Goal: Task Accomplishment & Management: Complete application form

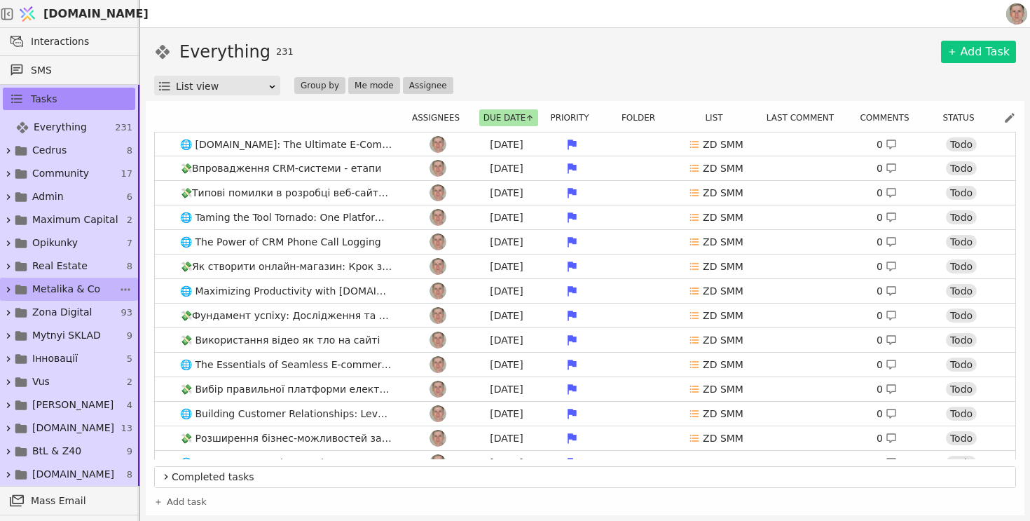
scroll to position [60, 0]
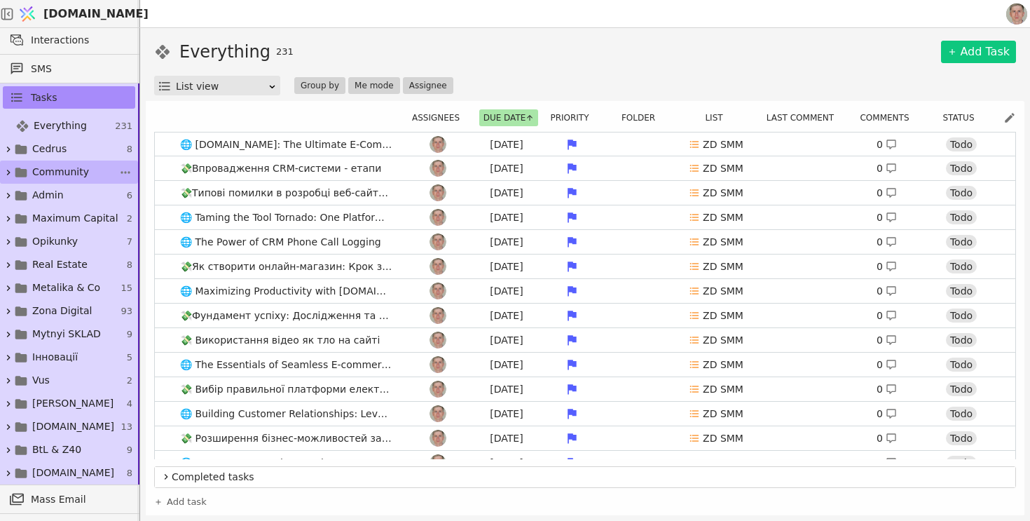
click at [75, 174] on span "Community" at bounding box center [60, 172] width 57 height 15
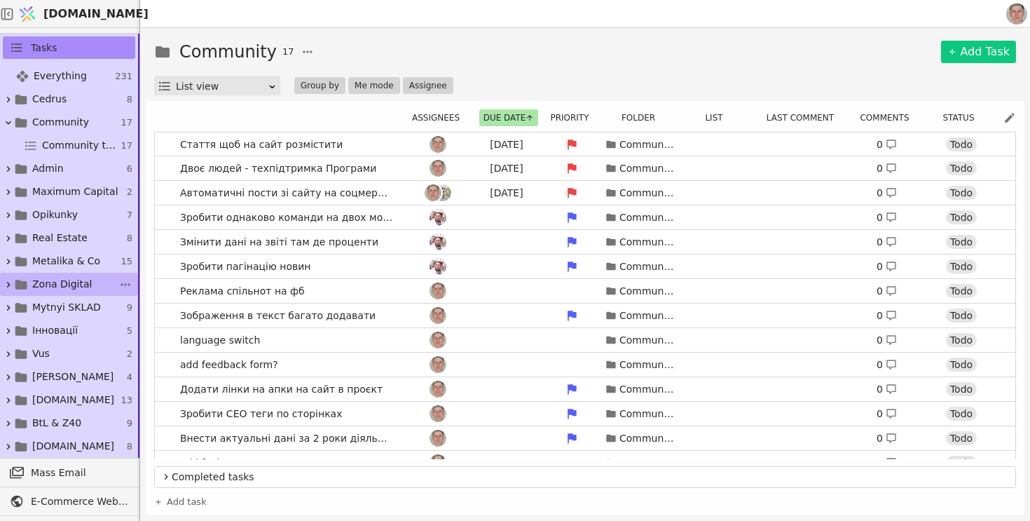
scroll to position [95, 0]
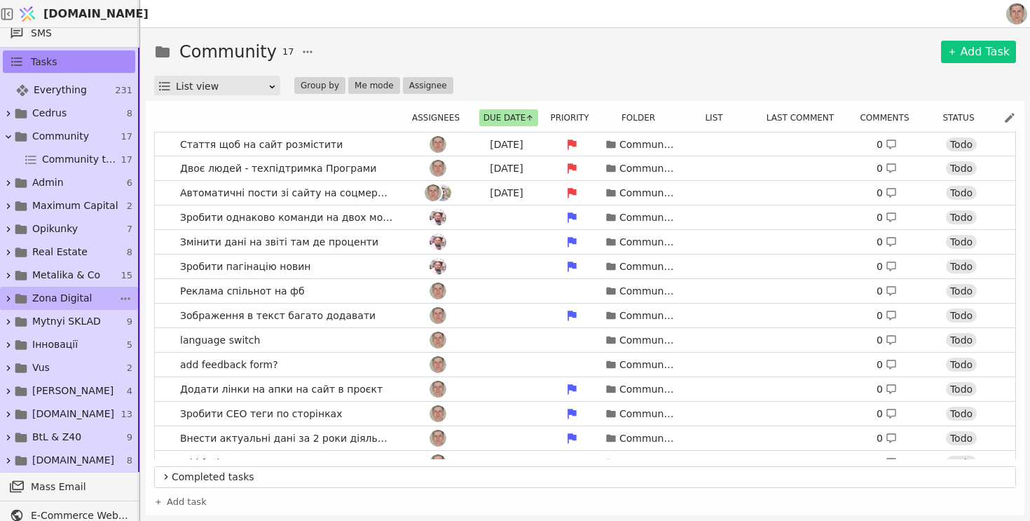
click at [90, 295] on link "Zona Digital 93" at bounding box center [69, 298] width 138 height 23
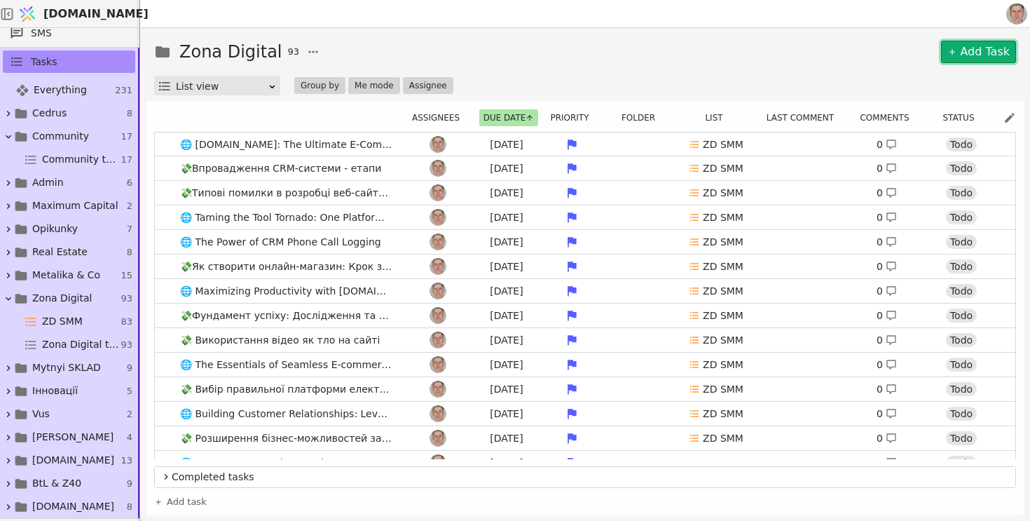
click at [981, 53] on link "Add Task" at bounding box center [978, 52] width 75 height 22
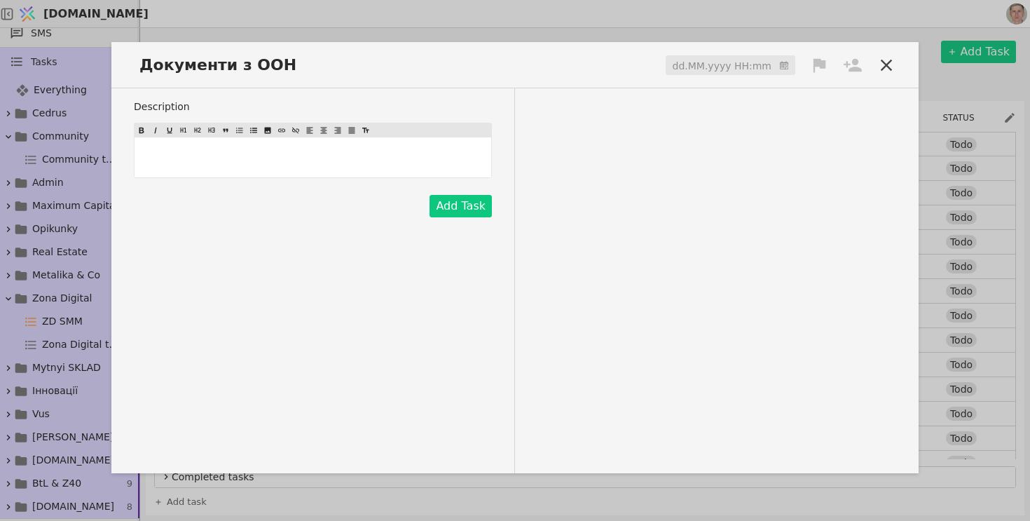
click at [737, 67] on input at bounding box center [731, 65] width 130 height 21
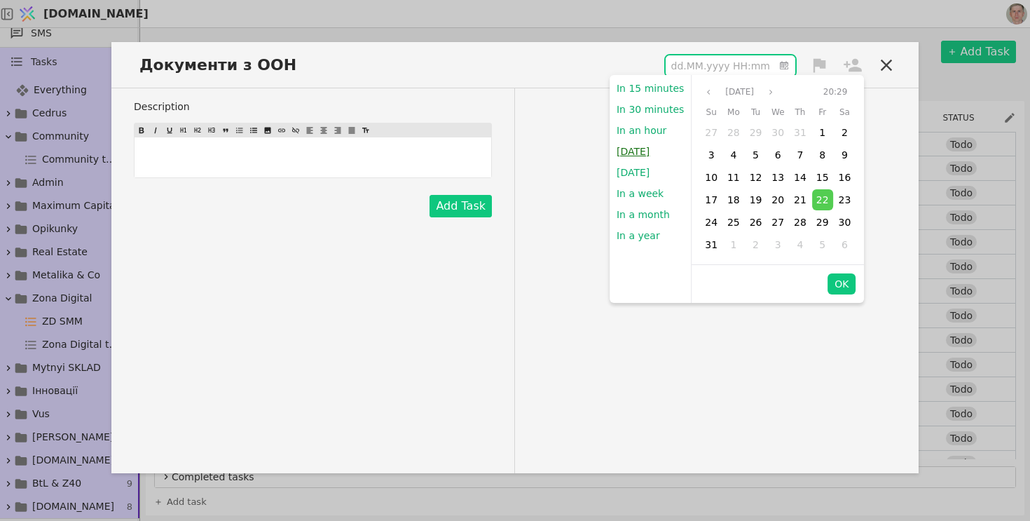
click at [634, 151] on button "Today" at bounding box center [633, 151] width 47 height 21
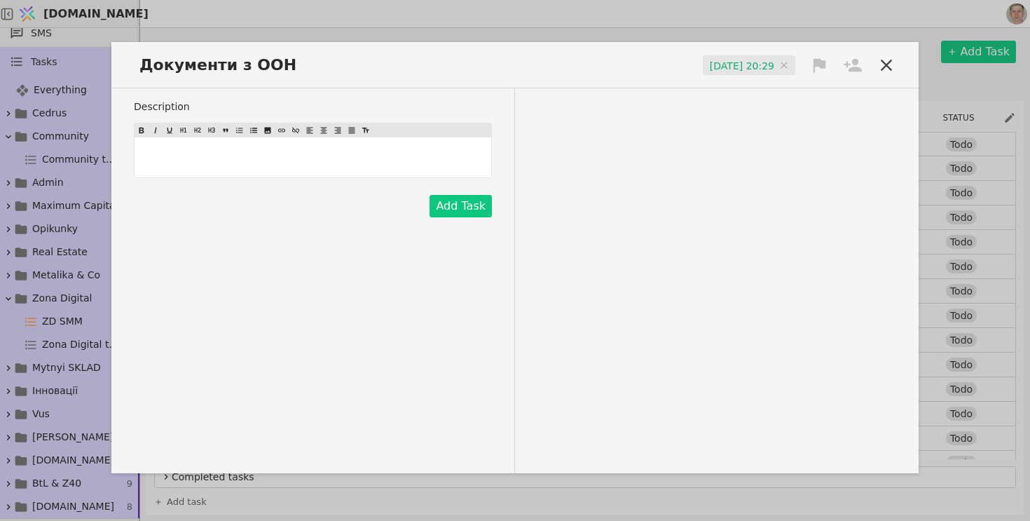
click at [819, 62] on icon at bounding box center [820, 65] width 13 height 14
click at [763, 97] on span "High" at bounding box center [757, 91] width 22 height 15
click at [849, 73] on icon at bounding box center [853, 65] width 20 height 20
click at [799, 109] on div "Роман" at bounding box center [806, 117] width 140 height 25
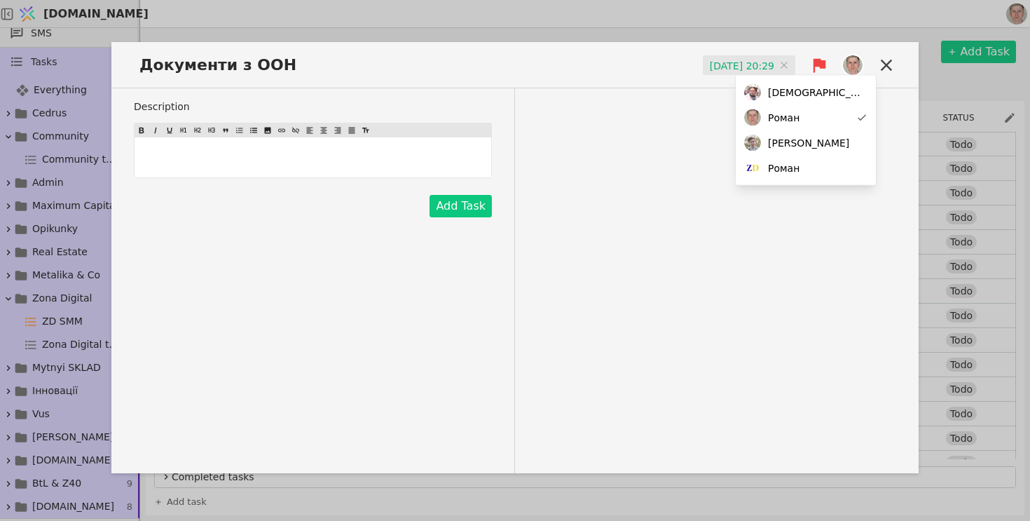
click at [598, 191] on div "Description ﻿ Add Task" at bounding box center [514, 280] width 807 height 385
click at [341, 147] on div "﻿" at bounding box center [313, 157] width 357 height 40
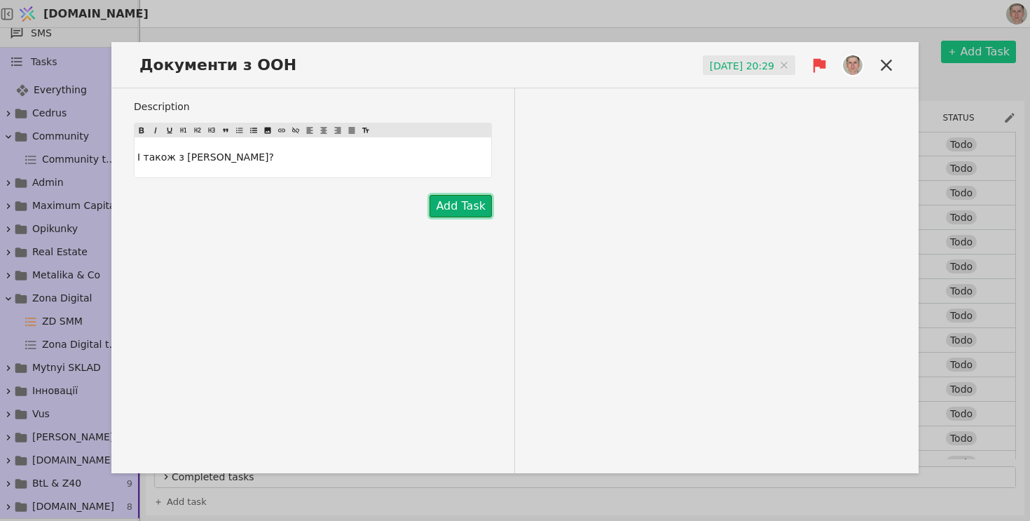
click at [470, 208] on button "Add Task" at bounding box center [461, 206] width 62 height 22
